Goal: Information Seeking & Learning: Learn about a topic

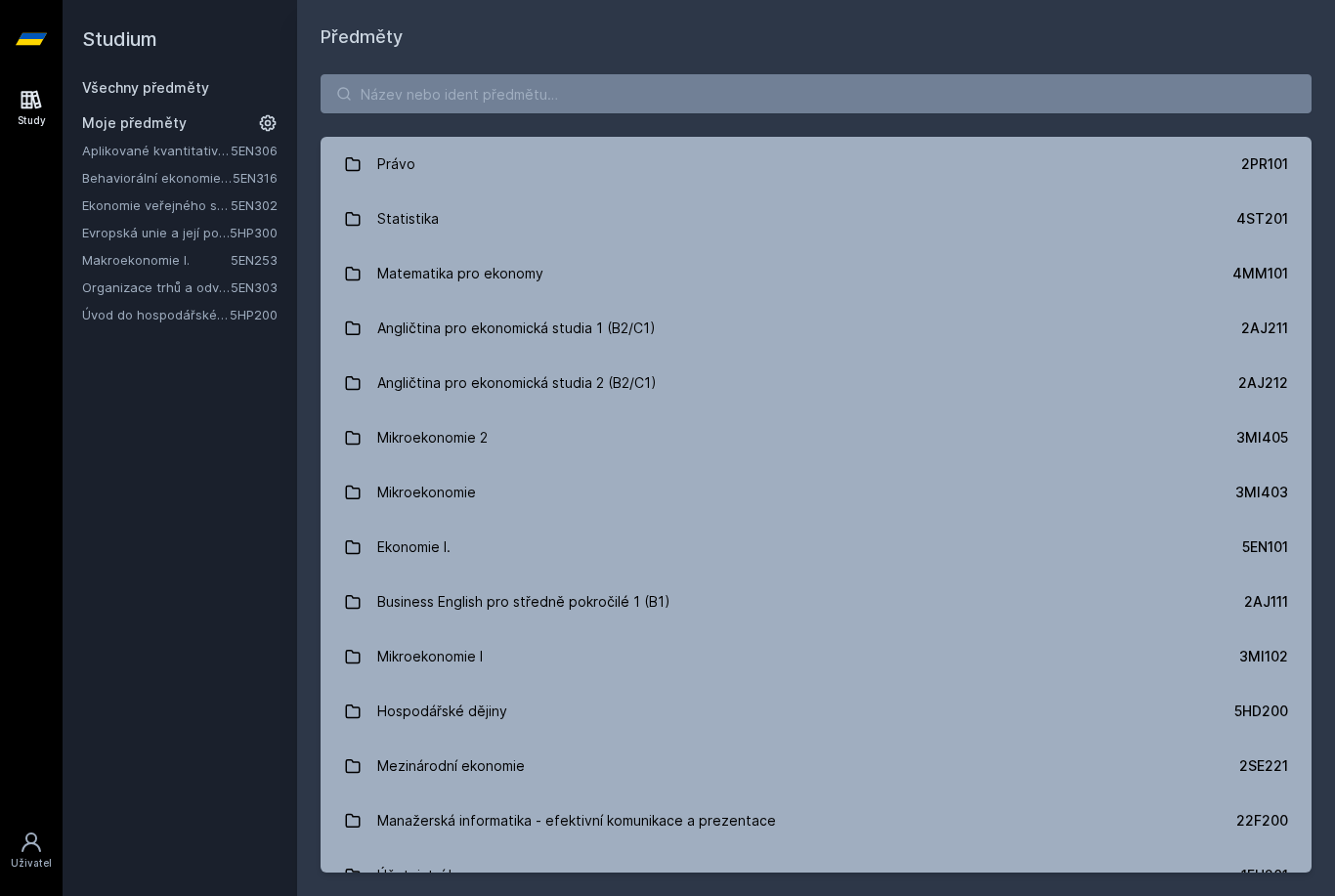
click at [162, 158] on link "Aplikované kvantitativní metody I" at bounding box center [156, 150] width 148 height 20
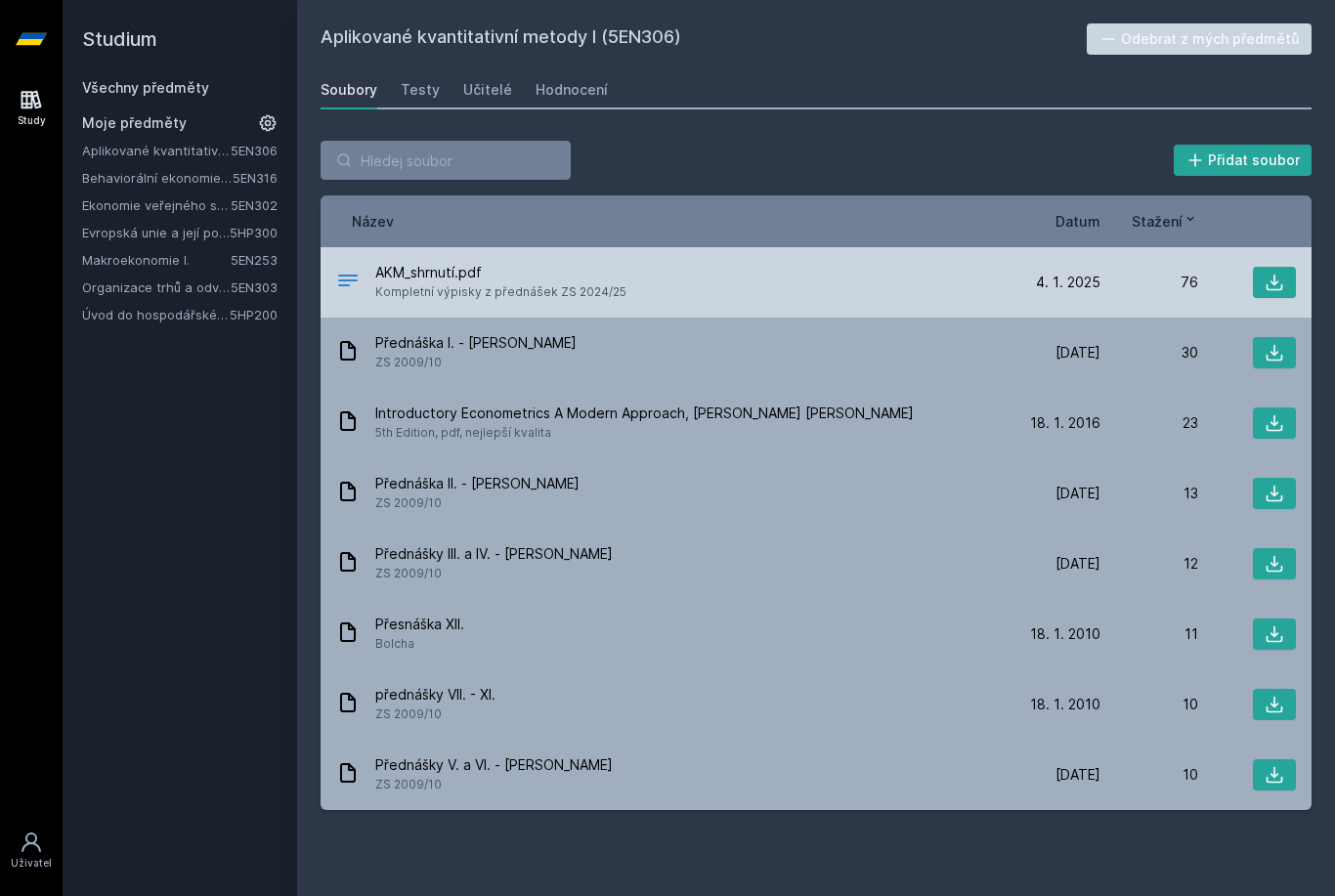
click at [404, 262] on div "AKM_shrnutí.pdf Kompletní výpisky z přednášek ZS 2024/25 4. 1. 25 4. 1. 2025 76" at bounding box center [816, 282] width 991 height 71
click at [1267, 268] on button at bounding box center [1273, 281] width 43 height 31
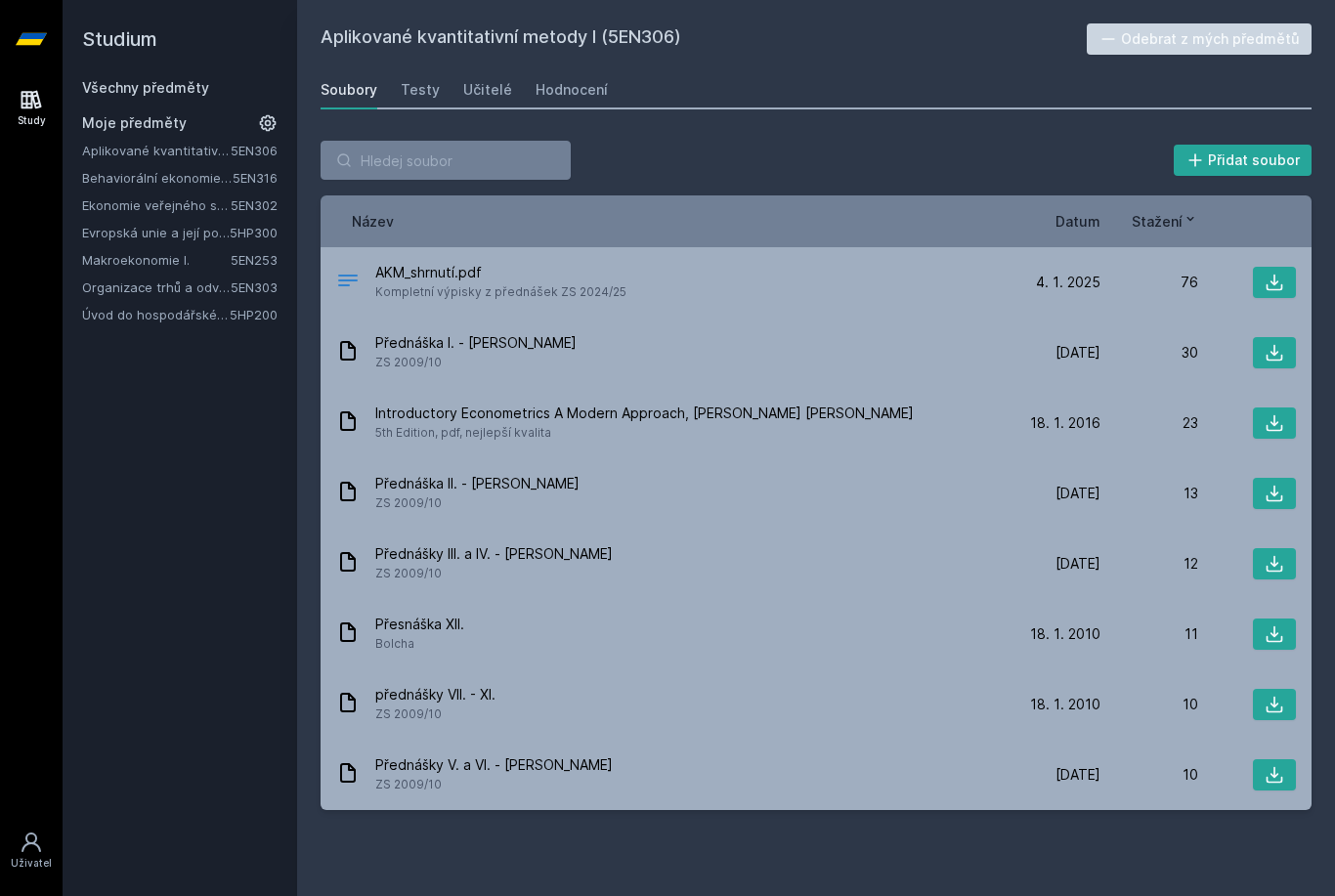
drag, startPoint x: 1027, startPoint y: 1, endPoint x: -1, endPoint y: -1, distance: 1028.0
click at [0, 0] on html "Study Uživatel Studium Všechny předměty Moje předměty Aplikované kvantitativní …" at bounding box center [668, 448] width 1335 height 896
click at [550, 93] on div "Hodnocení" at bounding box center [571, 90] width 73 height 20
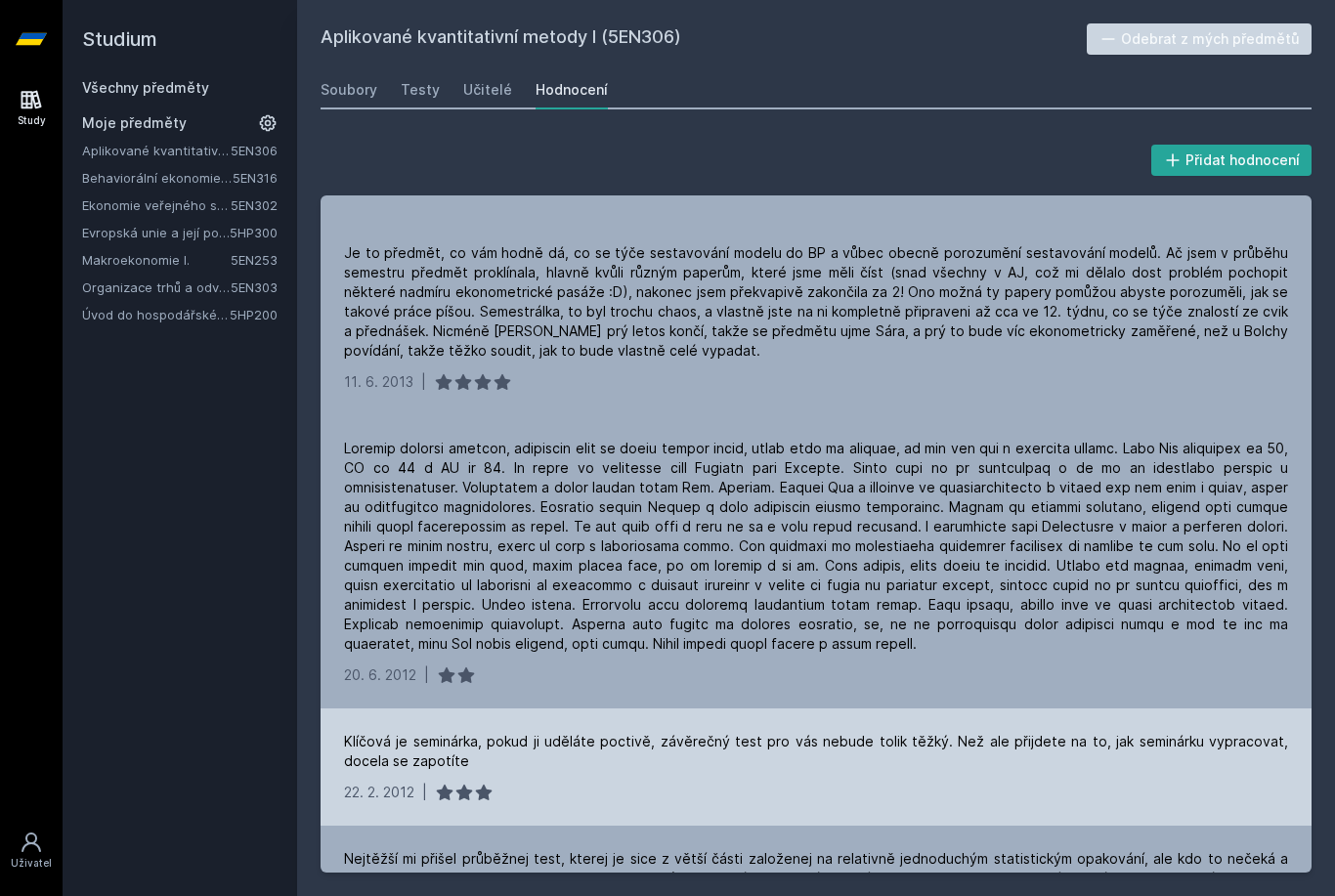
scroll to position [1080, 0]
